Goal: Task Accomplishment & Management: Use online tool/utility

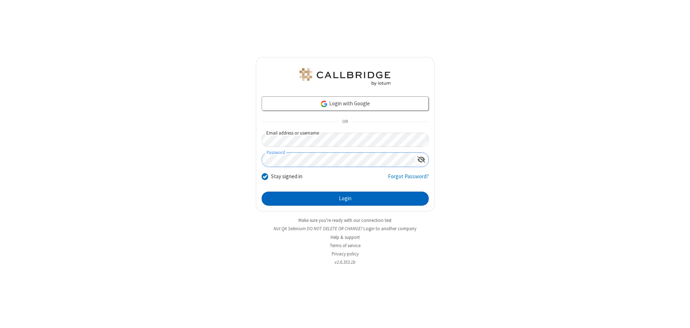
click at [345, 199] on button "Login" at bounding box center [345, 199] width 167 height 14
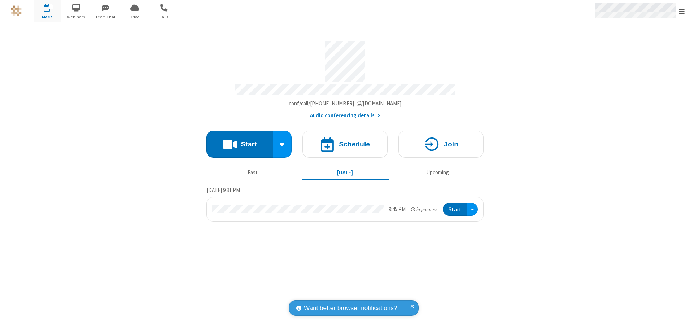
click at [682, 11] on span "Open menu" at bounding box center [682, 11] width 6 height 7
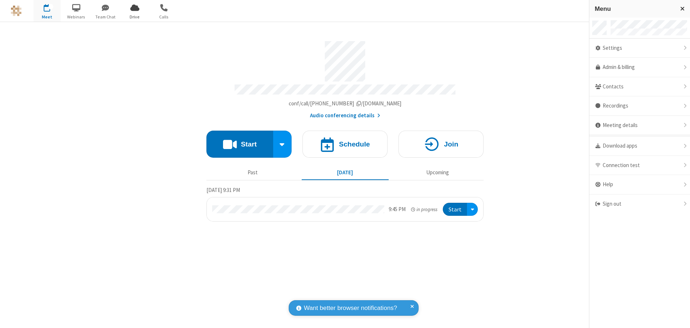
click at [135, 17] on span "Drive" at bounding box center [134, 17] width 27 height 6
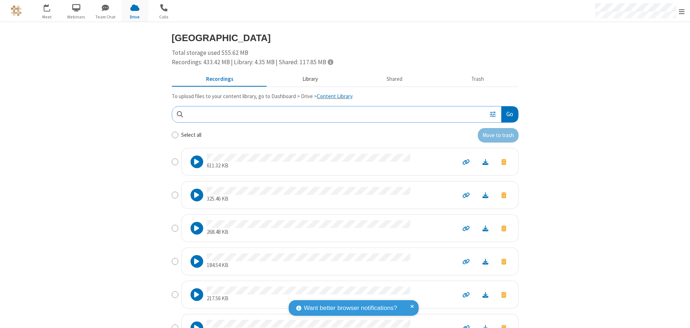
click at [306, 79] on button "Library" at bounding box center [310, 80] width 84 height 14
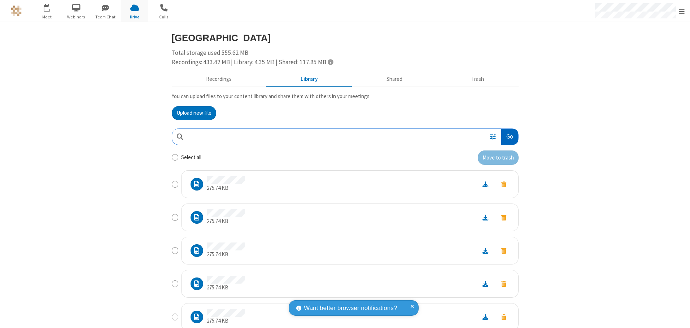
click at [507, 136] on button "Go" at bounding box center [509, 137] width 17 height 16
click at [191, 113] on button "Upload new file" at bounding box center [194, 113] width 44 height 14
